Goal: Ask a question

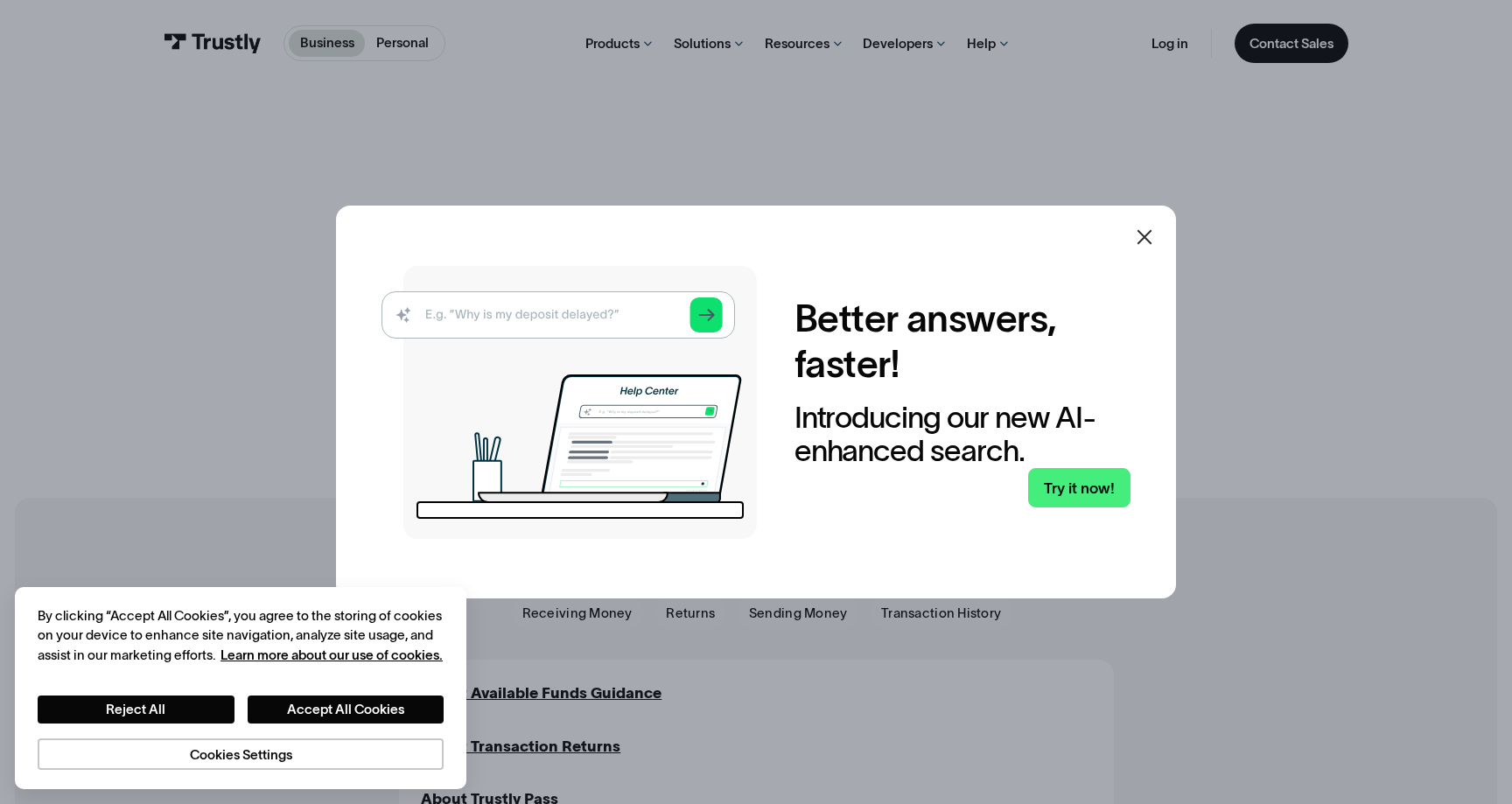
click at [1147, 234] on icon at bounding box center [1146, 237] width 15 height 15
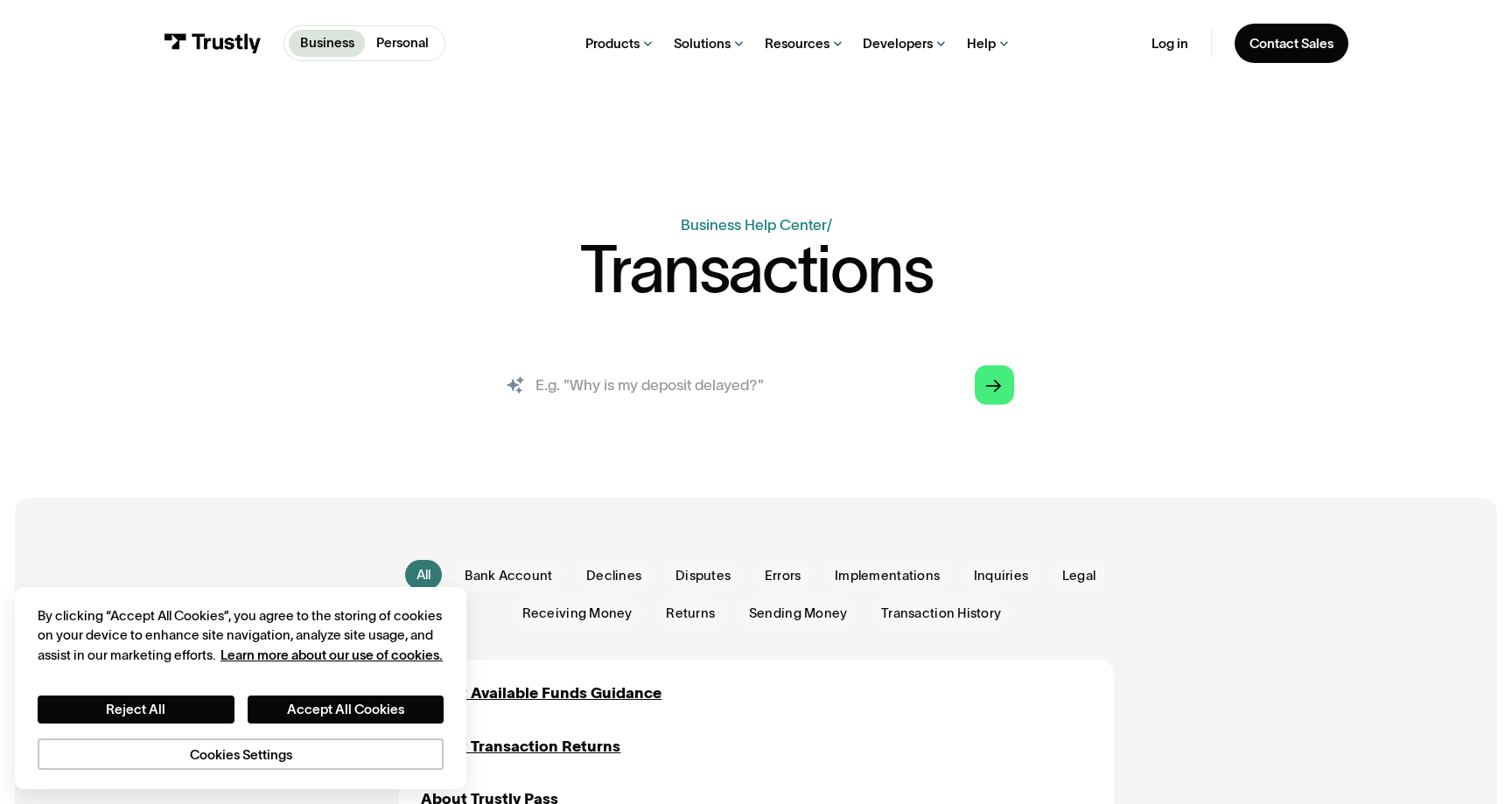
click at [643, 377] on input "search" at bounding box center [756, 384] width 546 height 60
paste input "12994499697"
type input "12994499697"
click at [1000, 385] on polygon "Search" at bounding box center [994, 387] width 15 height 13
click at [1001, 390] on icon "Arrow Right" at bounding box center [994, 386] width 15 height 15
